Goal: Task Accomplishment & Management: Manage account settings

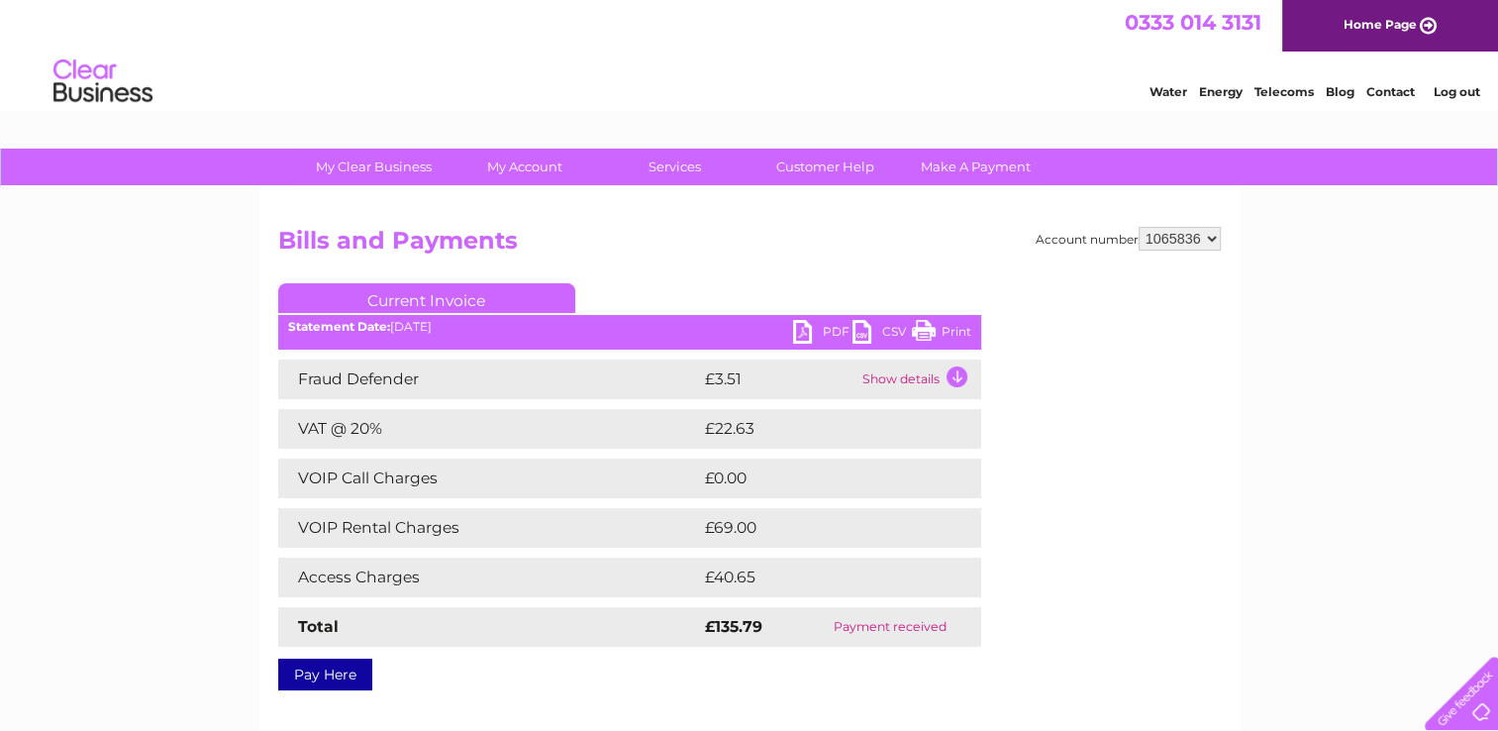
click at [1119, 77] on div "Water Energy Telecoms Blog Contact Log out" at bounding box center [1304, 83] width 388 height 41
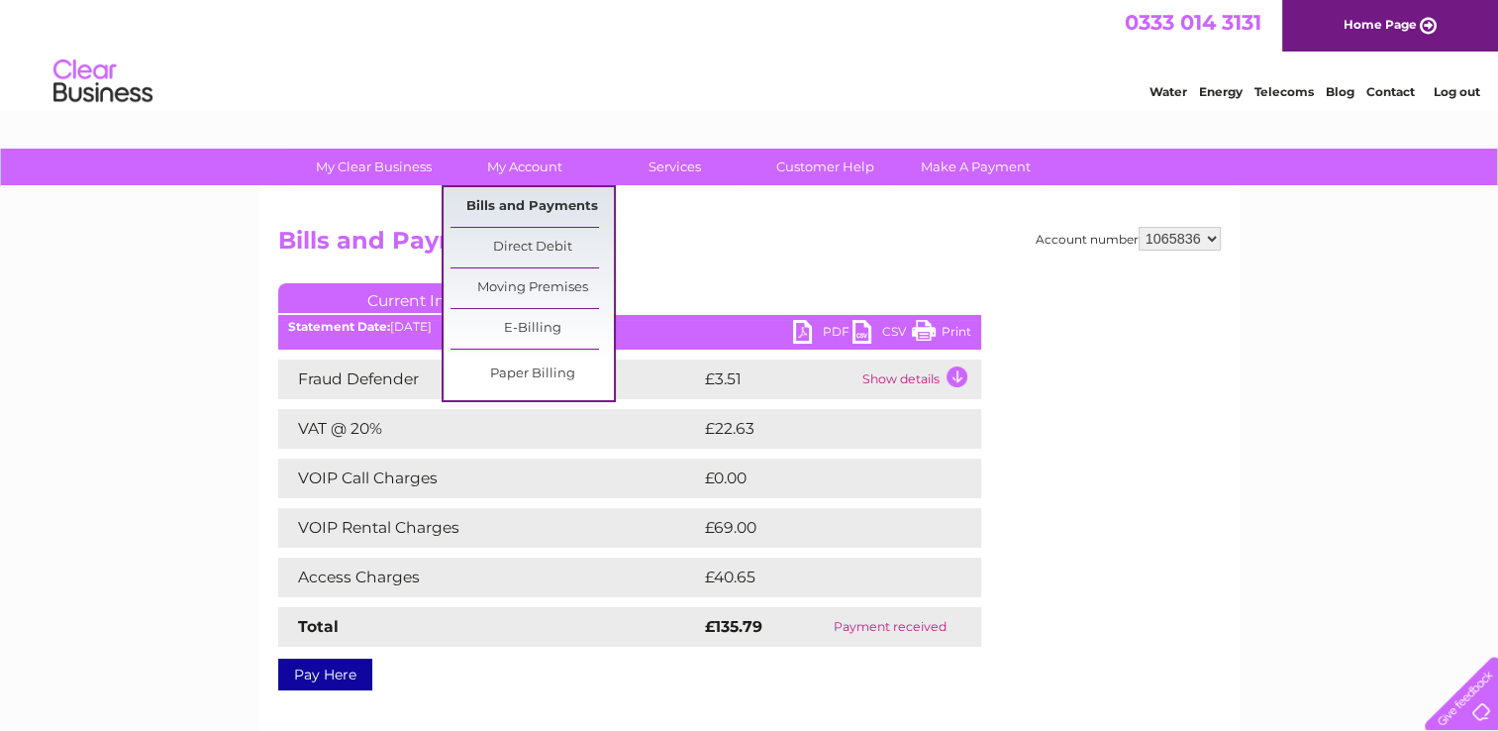
click at [519, 198] on link "Bills and Payments" at bounding box center [531, 207] width 163 height 40
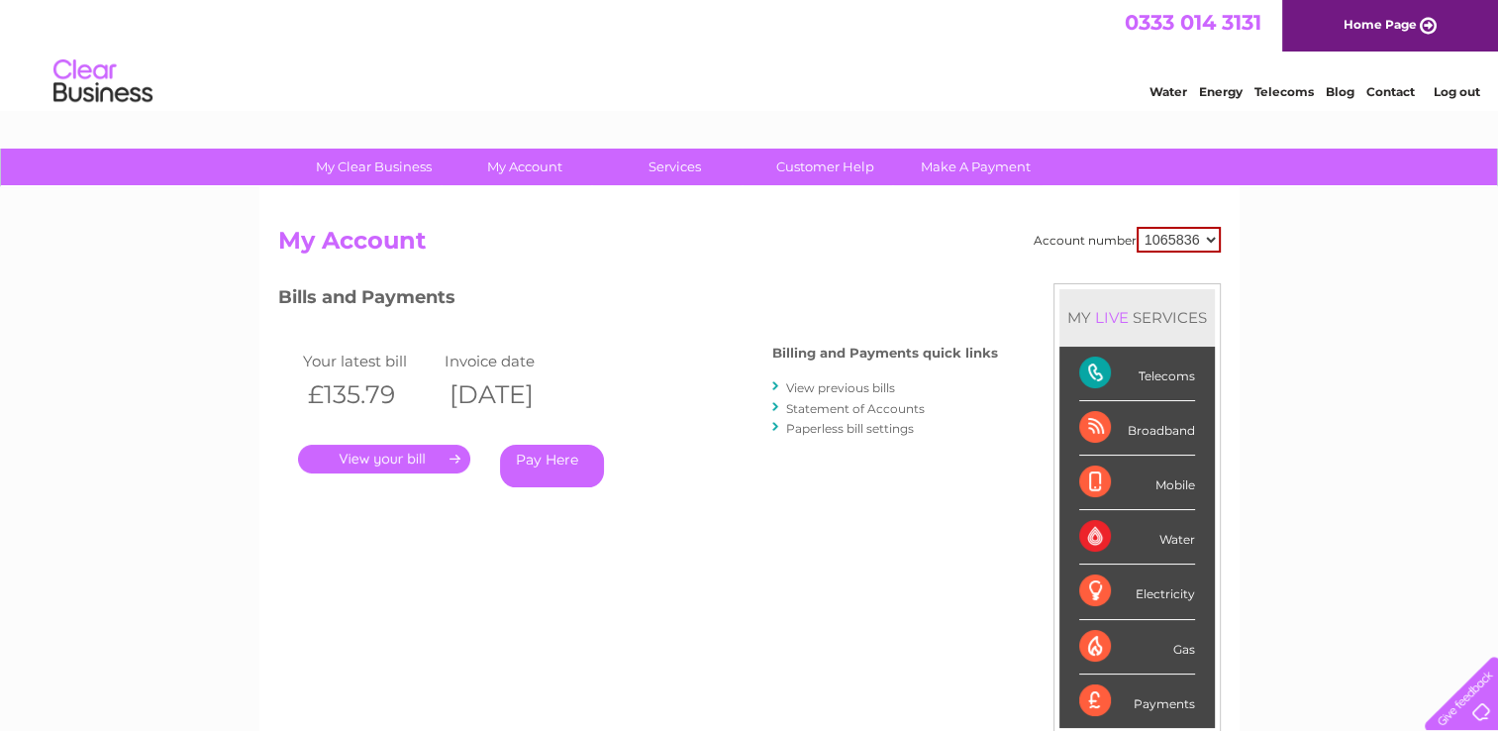
click at [850, 389] on link "View previous bills" at bounding box center [840, 387] width 109 height 15
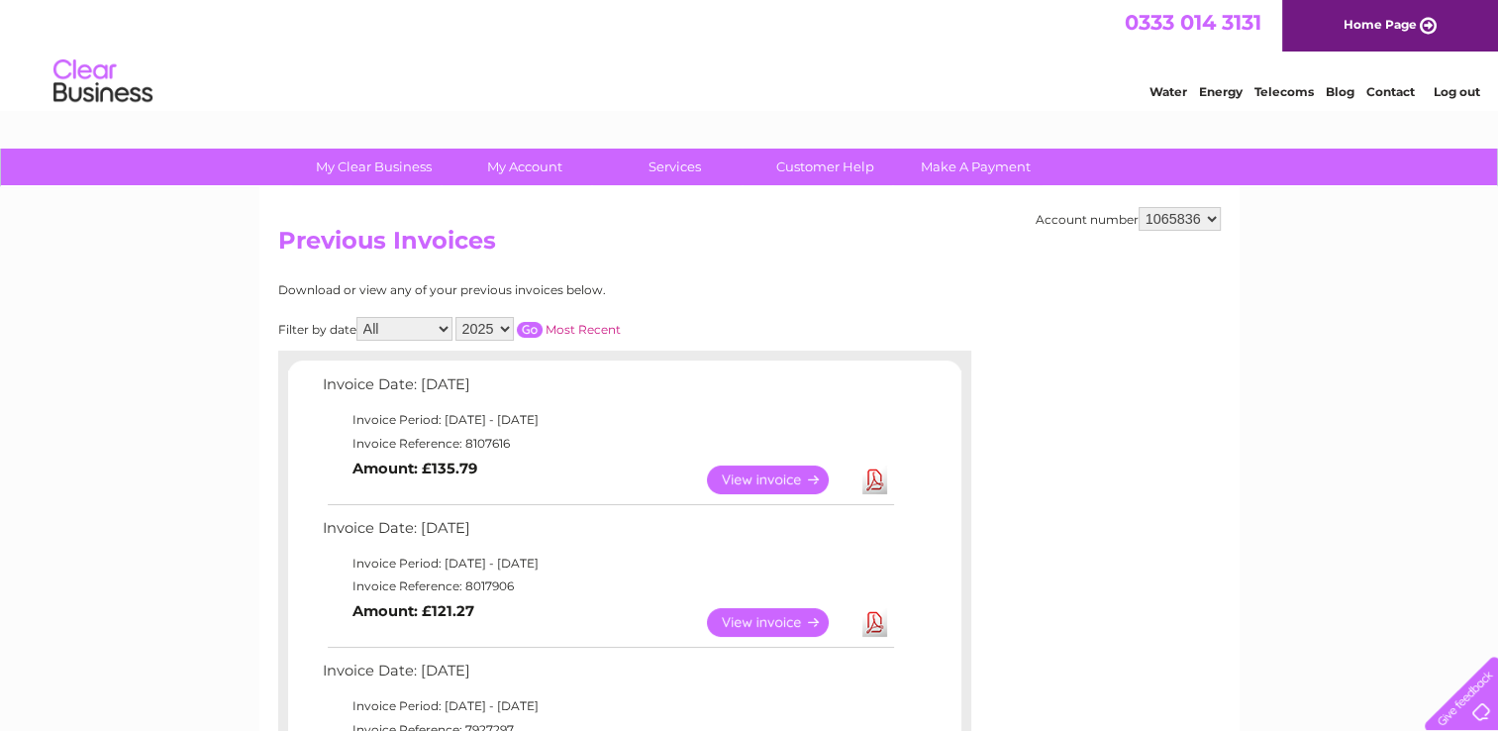
scroll to position [62, 0]
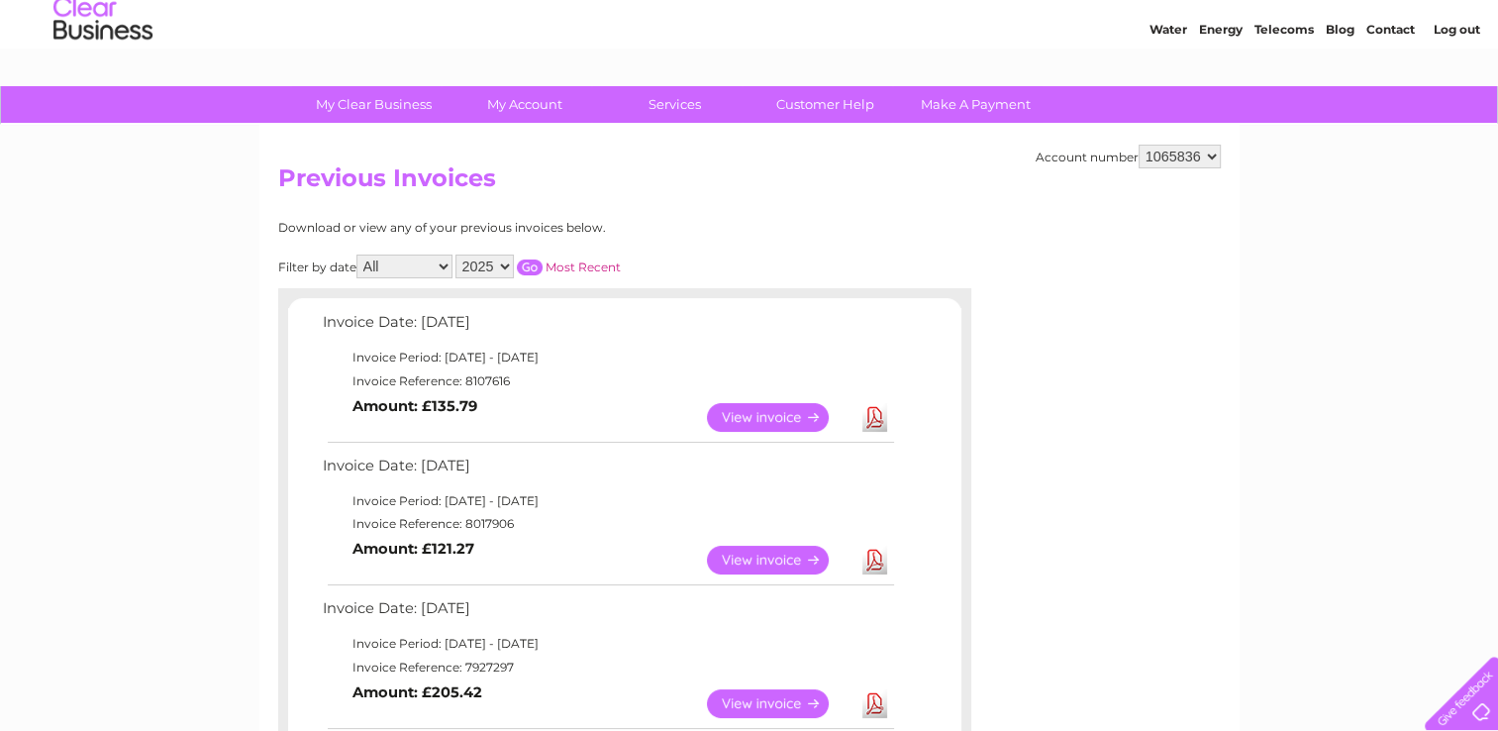
click at [760, 554] on link "View" at bounding box center [780, 560] width 146 height 29
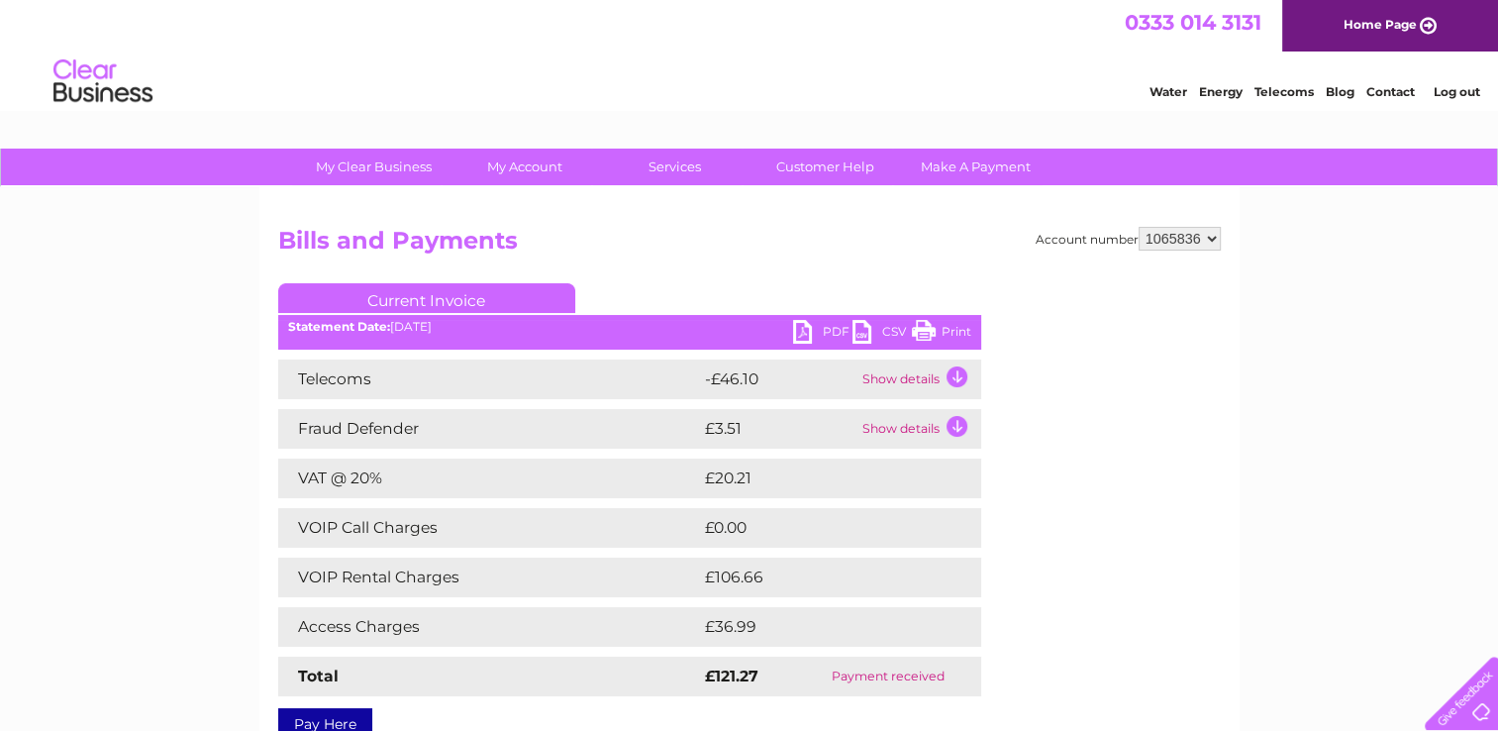
click at [938, 328] on link "Print" at bounding box center [941, 334] width 59 height 29
click at [827, 330] on link "PDF" at bounding box center [822, 334] width 59 height 29
